Goal: Task Accomplishment & Management: Complete application form

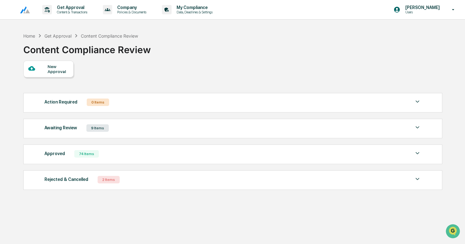
click at [59, 70] on div "New Approval" at bounding box center [58, 69] width 21 height 10
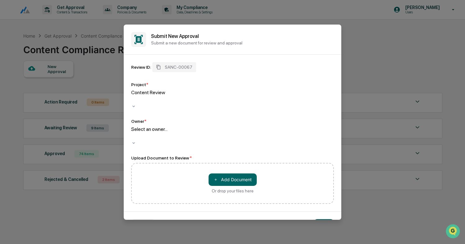
click at [133, 133] on div at bounding box center [132, 136] width 1 height 7
click at [233, 173] on button "＋ Add Document" at bounding box center [232, 179] width 48 height 12
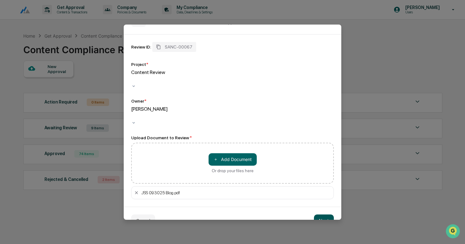
click at [324, 214] on button "Next" at bounding box center [324, 220] width 20 height 12
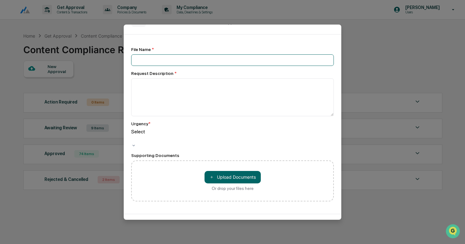
click at [147, 57] on input at bounding box center [232, 59] width 203 height 11
type input "**********"
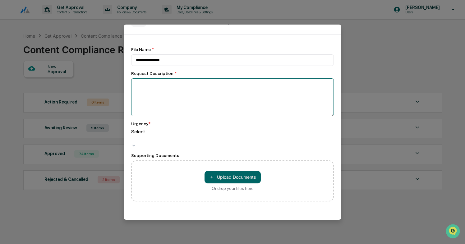
click at [142, 92] on textarea at bounding box center [232, 97] width 203 height 38
type textarea "**********"
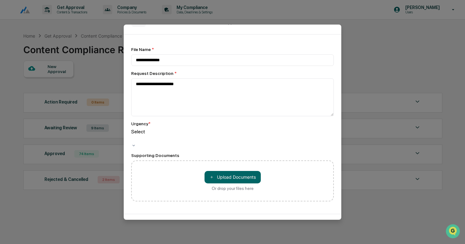
click at [148, 138] on div "Select" at bounding box center [232, 136] width 203 height 14
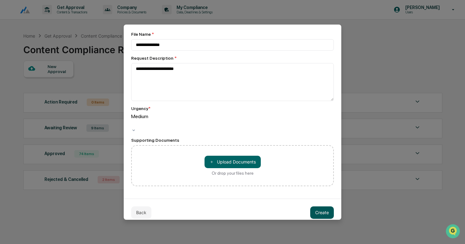
click at [324, 206] on button "Create" at bounding box center [322, 212] width 24 height 12
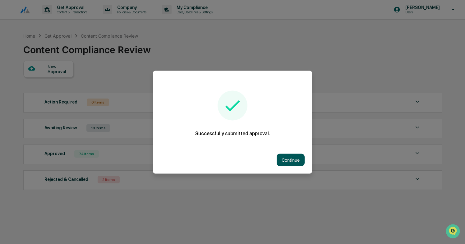
click at [292, 157] on button "Continue" at bounding box center [290, 159] width 28 height 12
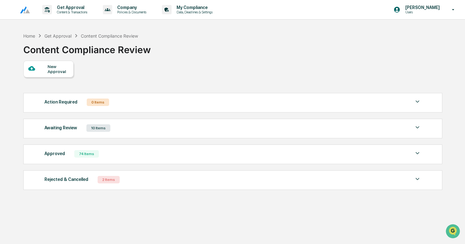
click at [127, 130] on div "Awaiting Review 10 Items" at bounding box center [232, 128] width 377 height 9
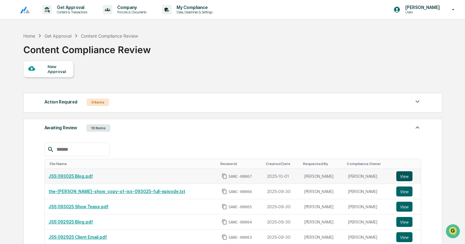
click at [403, 172] on button "View" at bounding box center [404, 176] width 16 height 10
